Goal: Navigation & Orientation: Find specific page/section

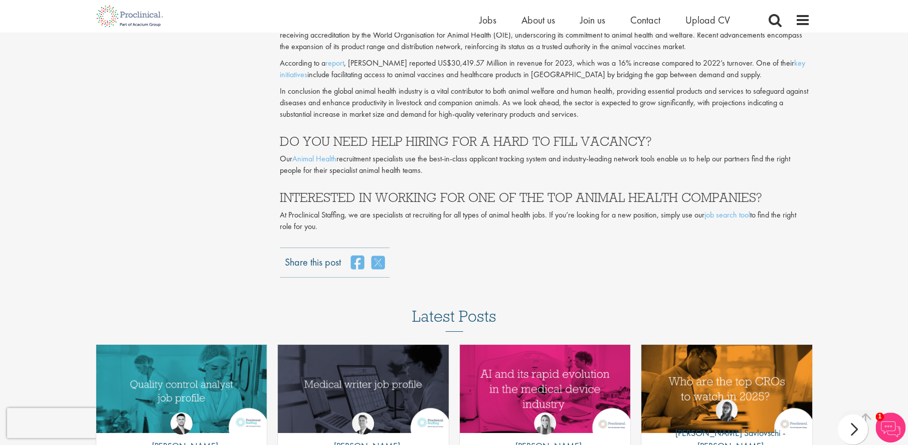
scroll to position [2588, 0]
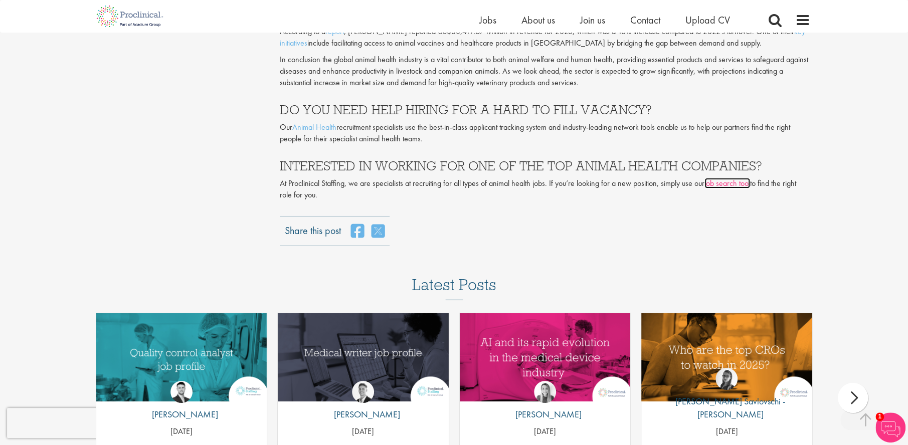
click at [729, 178] on link "job search tool" at bounding box center [727, 183] width 46 height 11
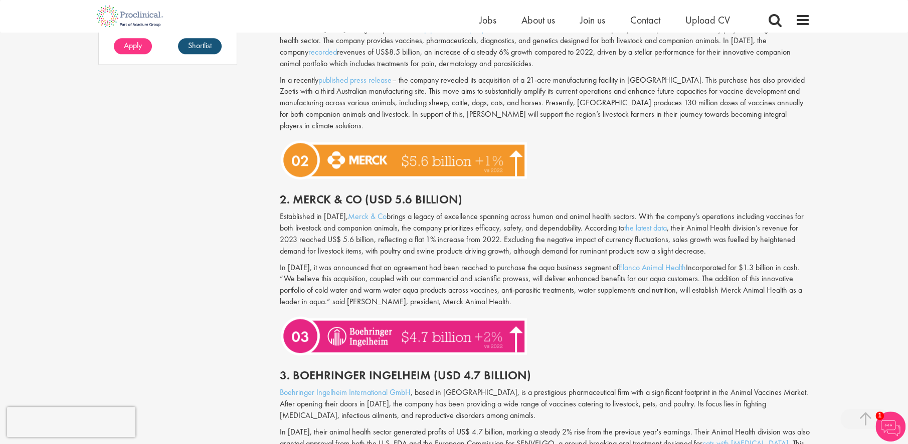
scroll to position [902, 0]
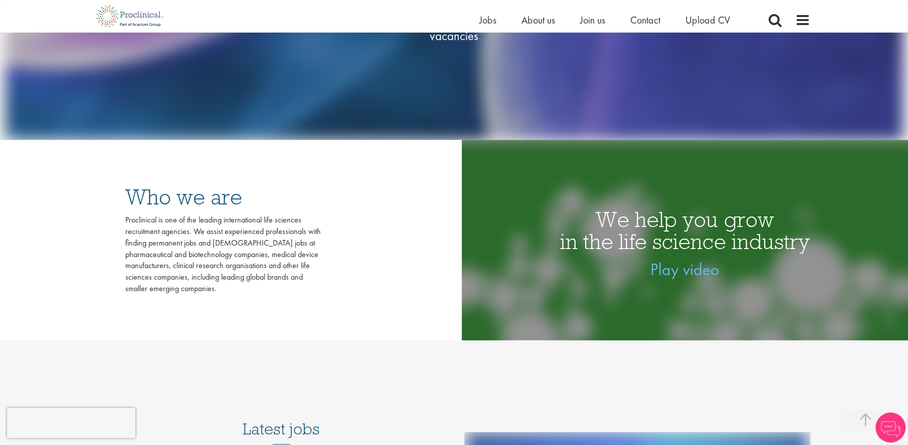
scroll to position [301, 0]
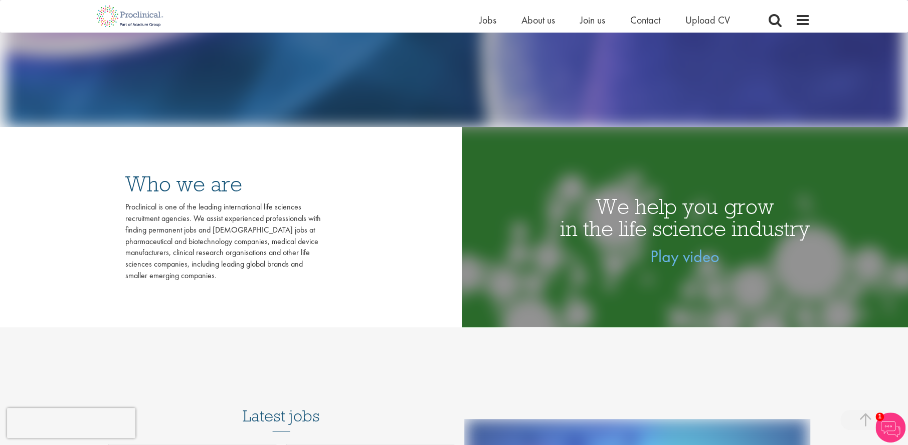
drag, startPoint x: 62, startPoint y: 1, endPoint x: 318, endPoint y: 196, distance: 322.2
click at [337, 215] on div "Who we are Proclinical is one of the leading international life sciences recrui…" at bounding box center [223, 227] width 236 height 149
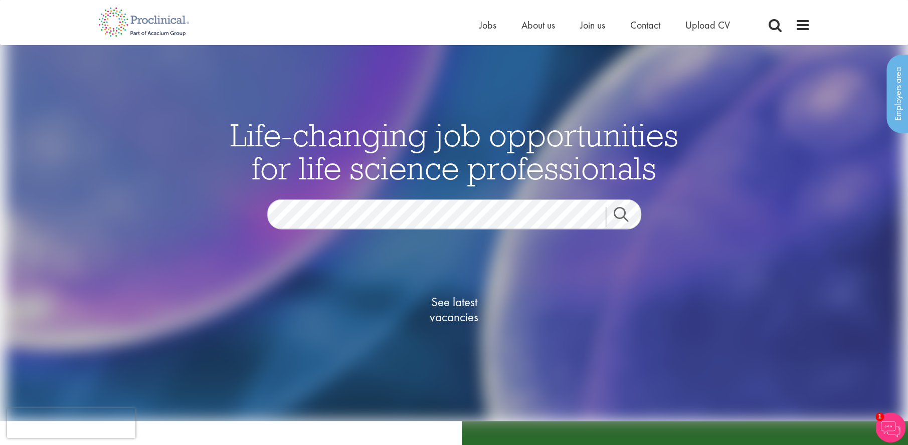
scroll to position [0, 0]
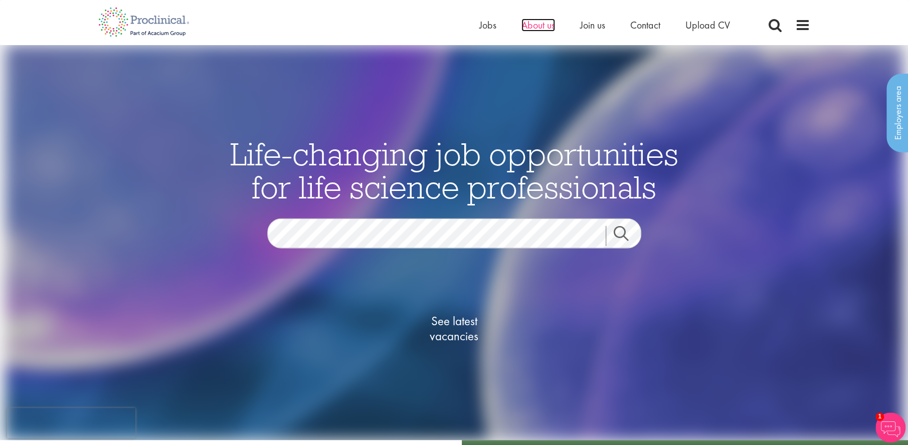
drag, startPoint x: 533, startPoint y: 22, endPoint x: 536, endPoint y: 29, distance: 7.6
click at [533, 22] on span "About us" at bounding box center [538, 25] width 34 height 13
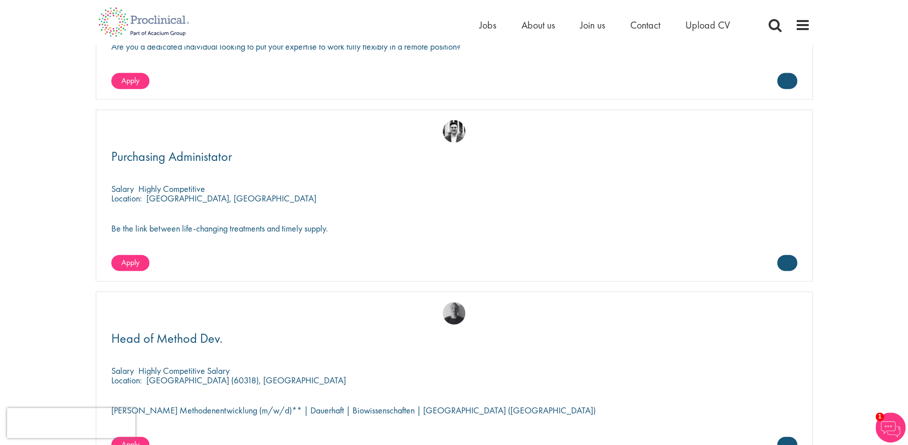
scroll to position [1704, 0]
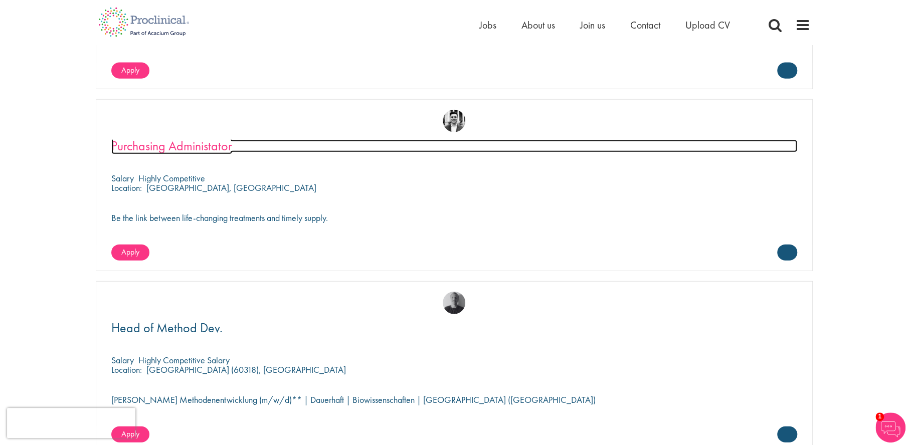
click at [179, 145] on span "Purchasing Administator" at bounding box center [171, 145] width 121 height 17
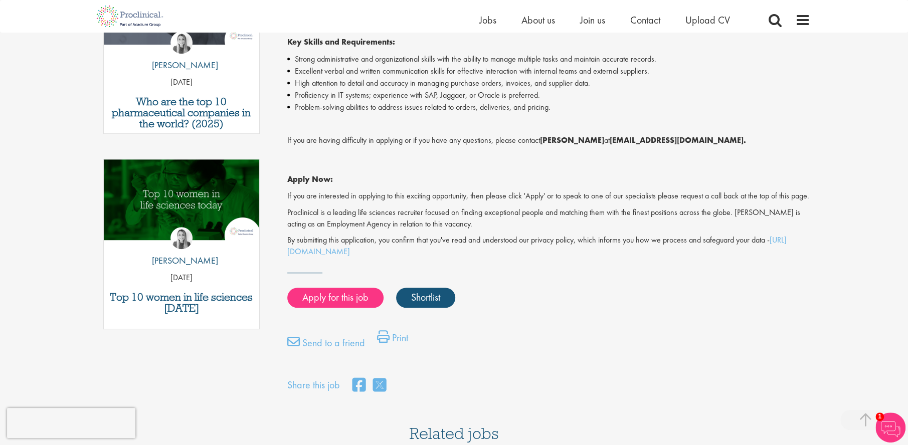
scroll to position [401, 0]
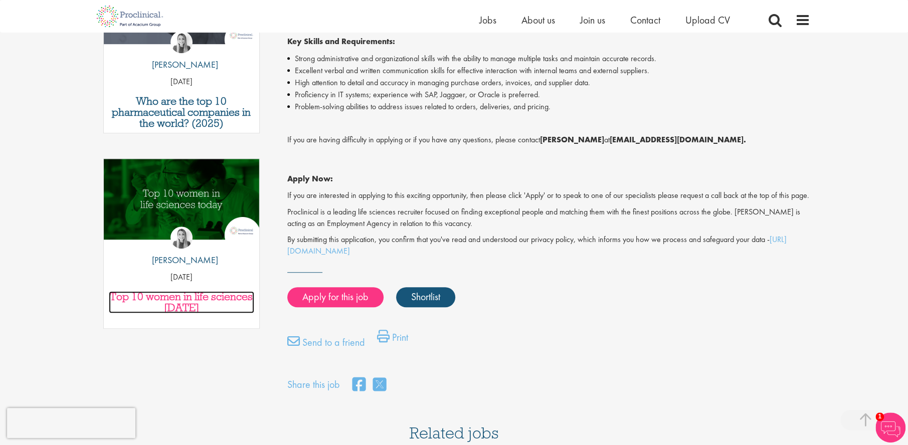
click at [186, 291] on h3 "Top 10 women in life sciences today" at bounding box center [182, 302] width 146 height 22
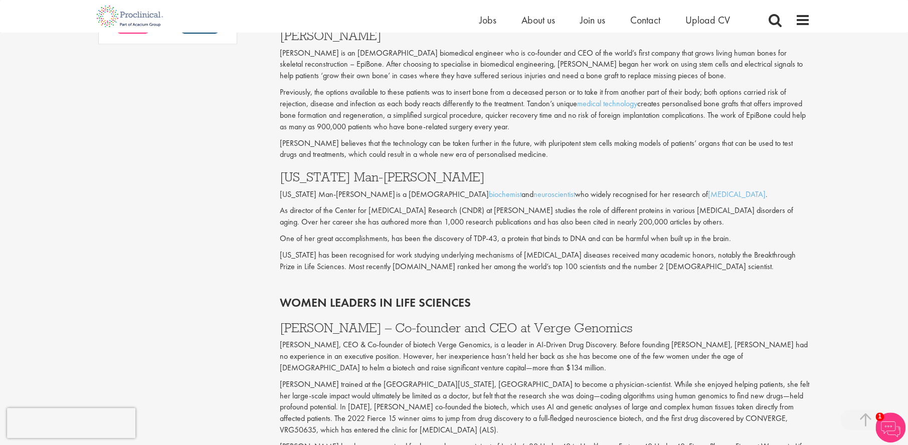
scroll to position [952, 0]
